Goal: Find contact information: Find contact information

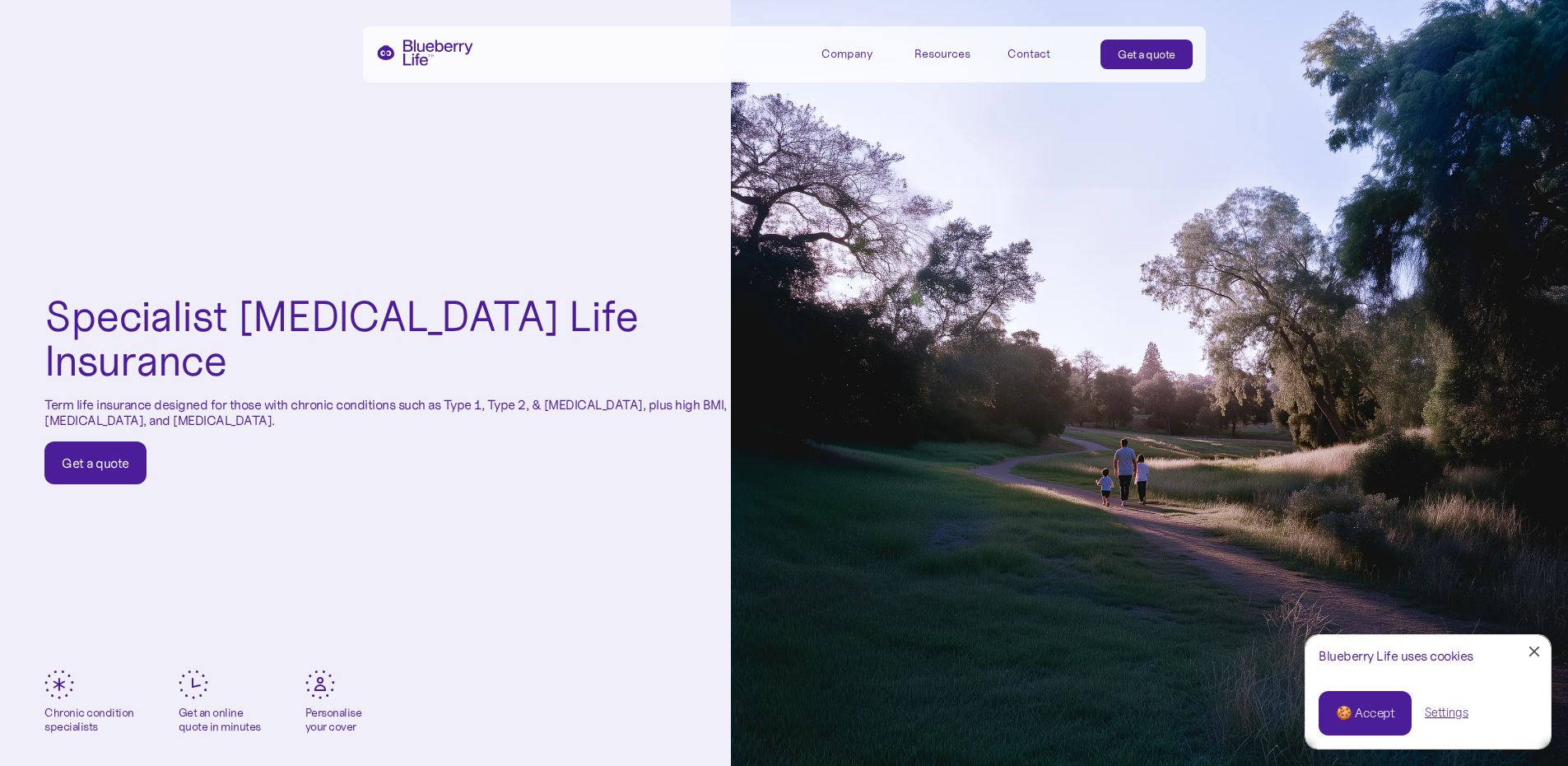
scroll to position [412, 0]
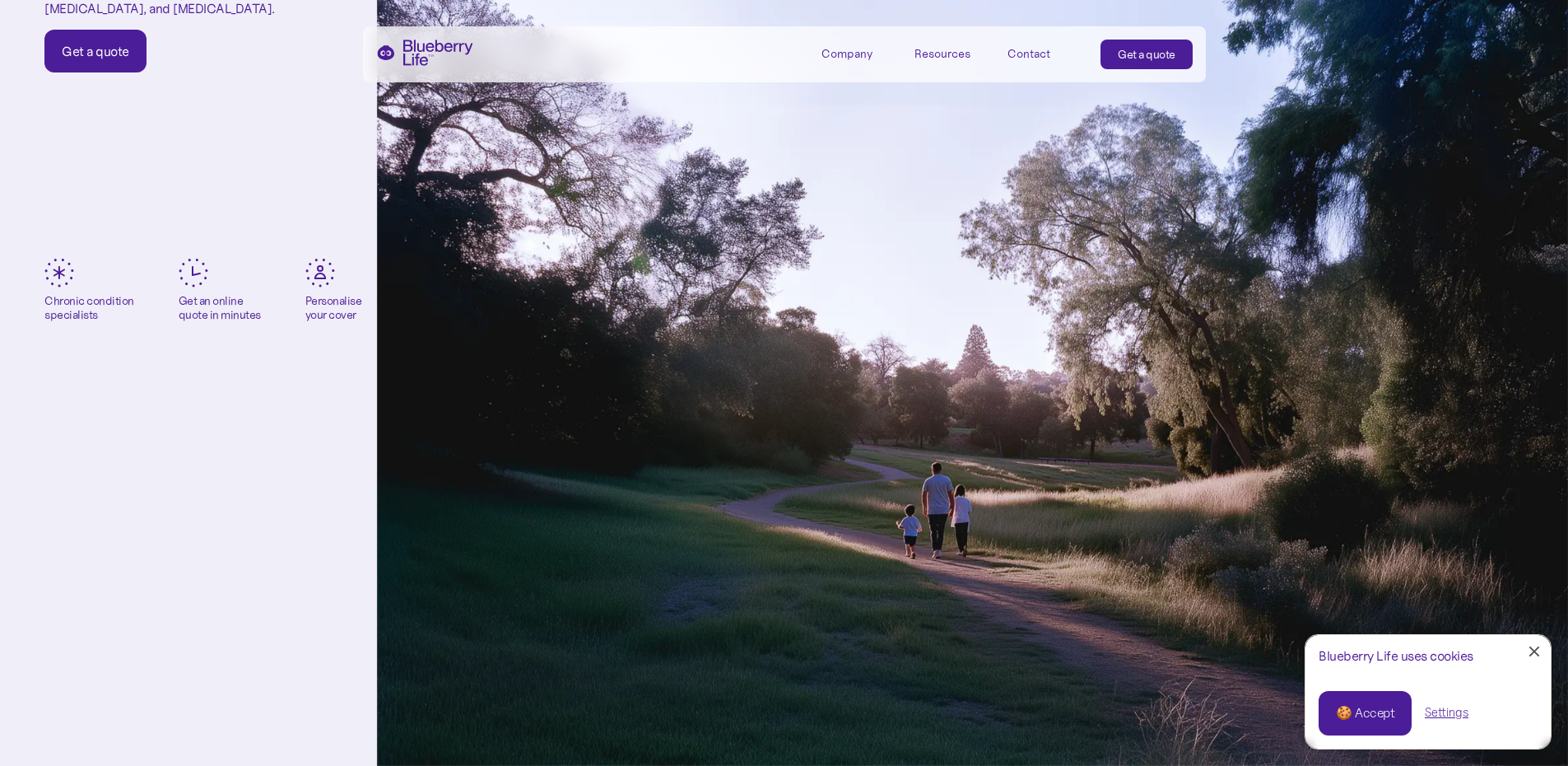
click at [1043, 52] on div "Contact" at bounding box center [1029, 54] width 42 height 14
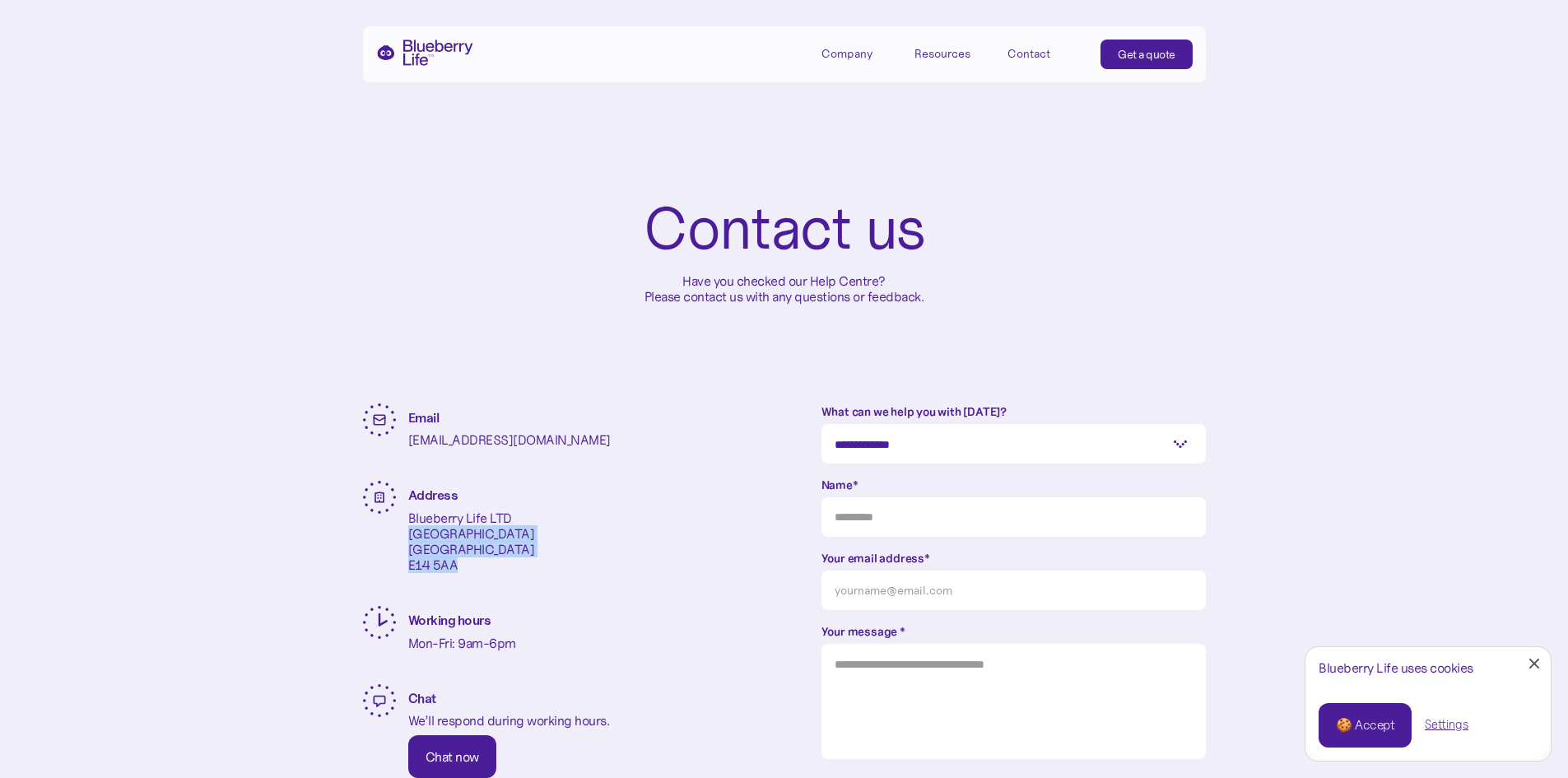
drag, startPoint x: 471, startPoint y: 565, endPoint x: 405, endPoint y: 541, distance: 70.2
click at [405, 541] on div "Address Blueberry Life LTD One Canada Square London E14 5AA" at bounding box center [555, 524] width 384 height 86
copy p "One Canada Square London E14 5AA"
